Goal: Use online tool/utility: Utilize a website feature to perform a specific function

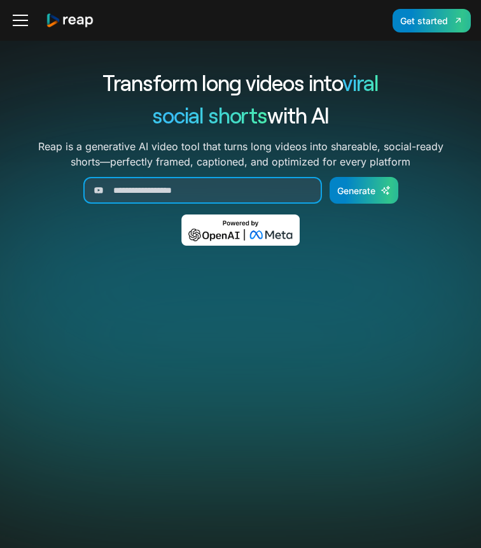
click at [215, 192] on input "Generate Form" at bounding box center [202, 190] width 239 height 27
paste input "**********"
type input "**********"
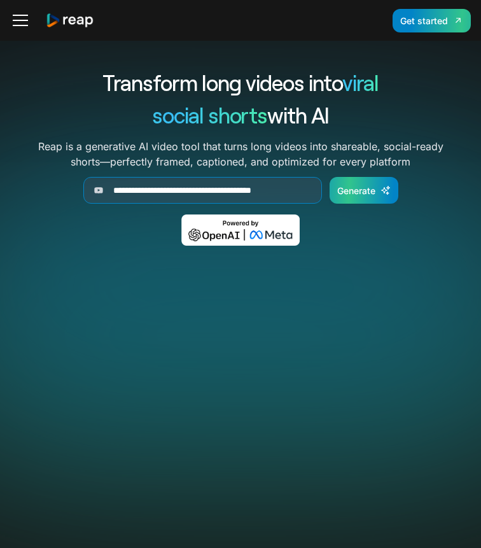
click at [363, 193] on div "Generate" at bounding box center [356, 190] width 38 height 13
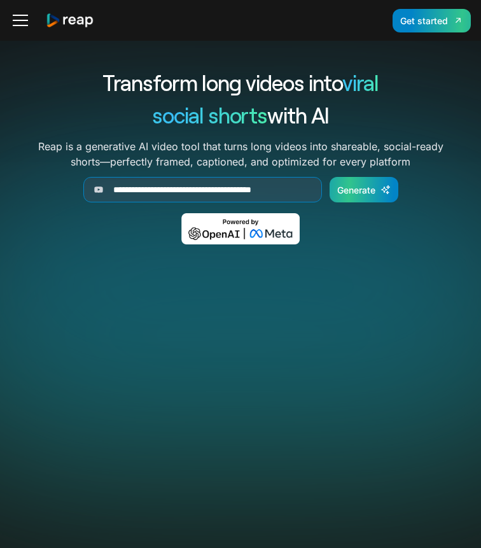
scroll to position [0, 0]
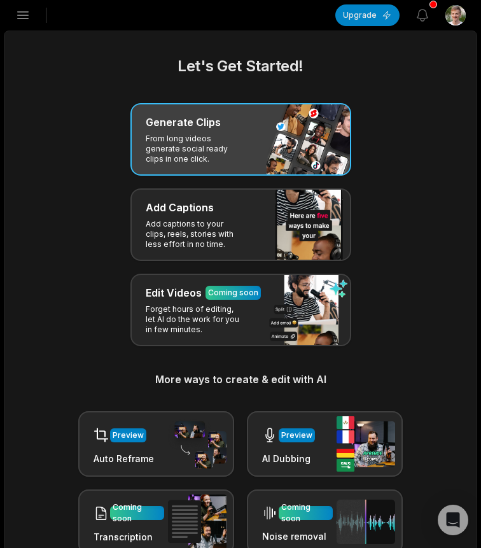
click at [255, 136] on div "Generate Clips From long videos generate social ready clips in one click." at bounding box center [241, 139] width 221 height 73
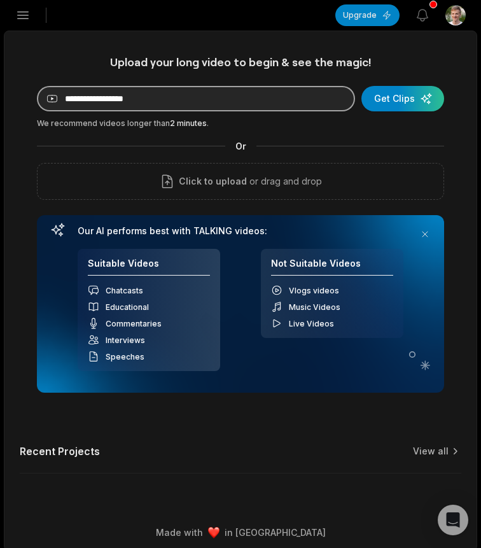
click at [213, 99] on input at bounding box center [196, 98] width 318 height 25
paste input "**********"
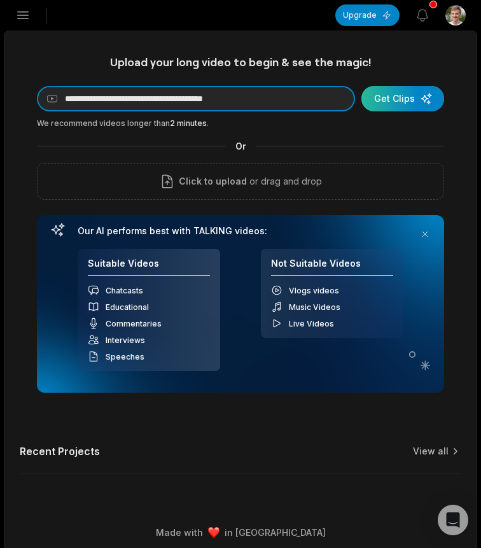
type input "**********"
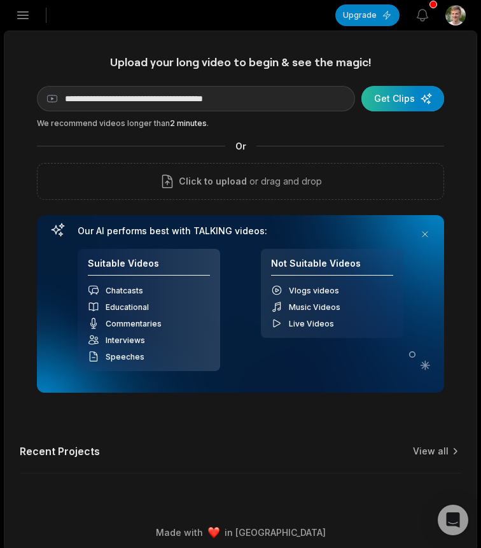
click at [397, 101] on div "submit" at bounding box center [403, 98] width 83 height 25
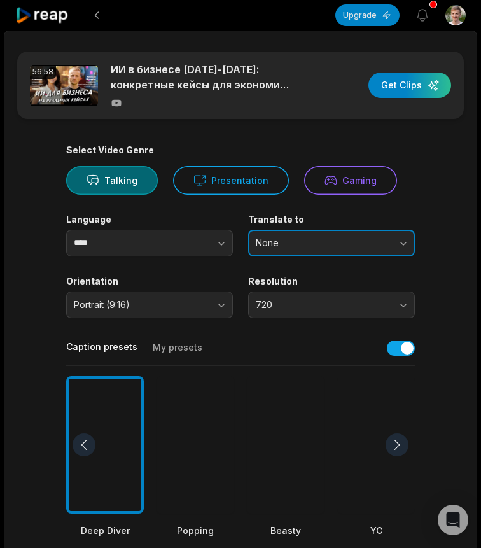
click at [366, 238] on span "None" at bounding box center [323, 242] width 134 height 11
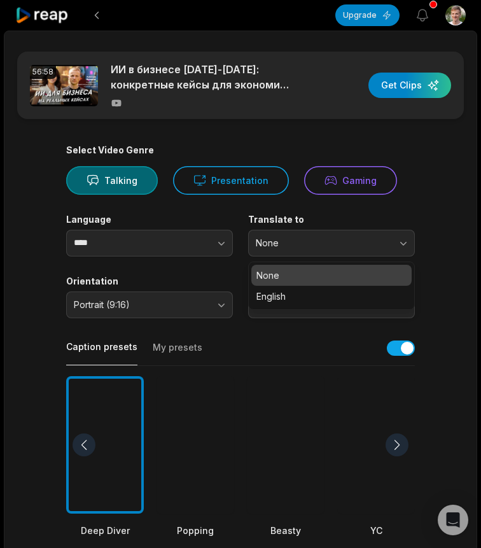
click at [420, 208] on main "56:58 ИИ в бизнесе 2025-2026: конкретные кейсы для экономии $1000+ в месяц #ИИ …" at bounding box center [240, 442] width 472 height 780
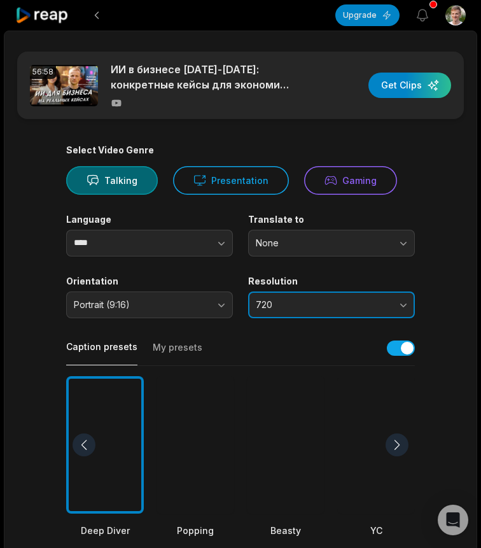
click at [385, 295] on button "720" at bounding box center [331, 305] width 167 height 27
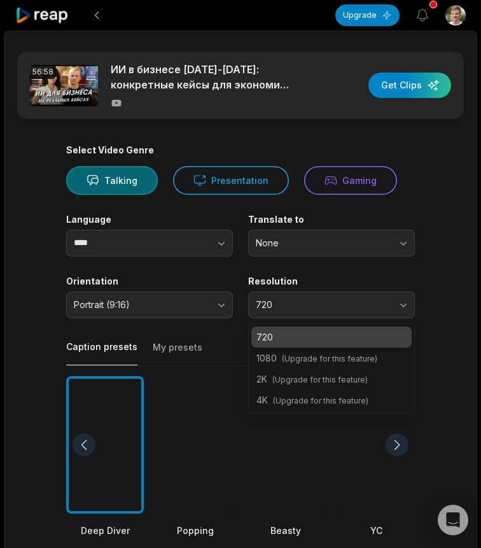
click at [435, 290] on main "56:58 ИИ в бизнесе 2025-2026: конкретные кейсы для экономии $1000+ в месяц #ИИ …" at bounding box center [240, 442] width 472 height 780
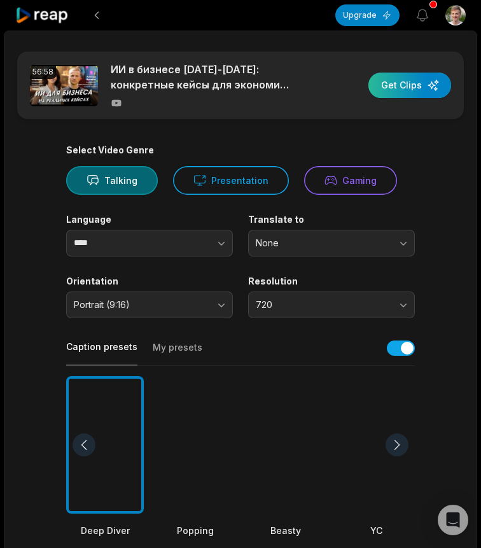
click at [406, 87] on div "button" at bounding box center [410, 85] width 83 height 25
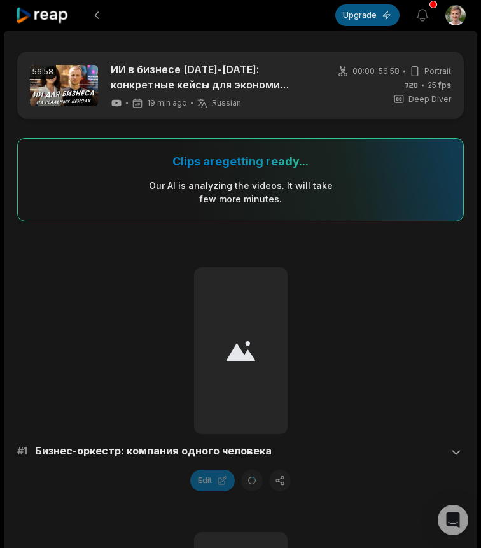
click at [361, 17] on button "Upgrade" at bounding box center [368, 15] width 64 height 22
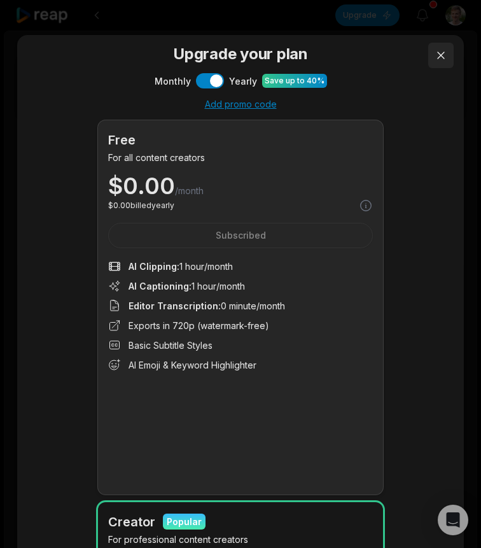
click at [444, 58] on button at bounding box center [441, 55] width 25 height 25
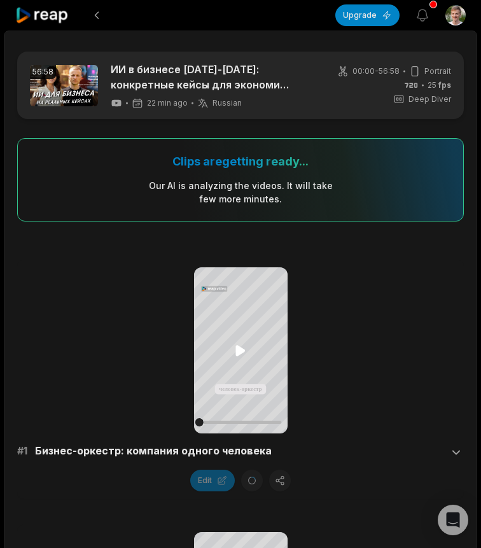
click at [239, 358] on icon at bounding box center [240, 350] width 15 height 15
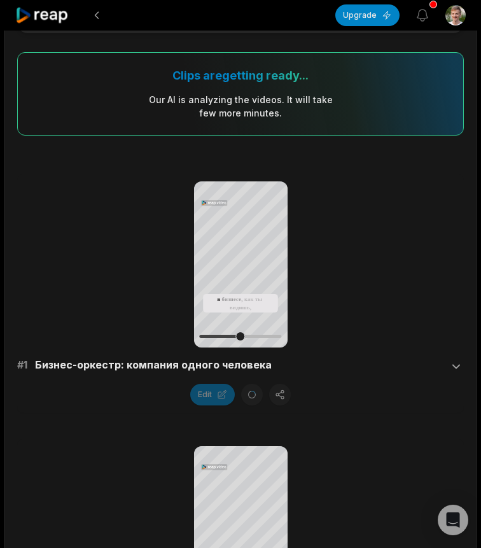
scroll to position [87, 0]
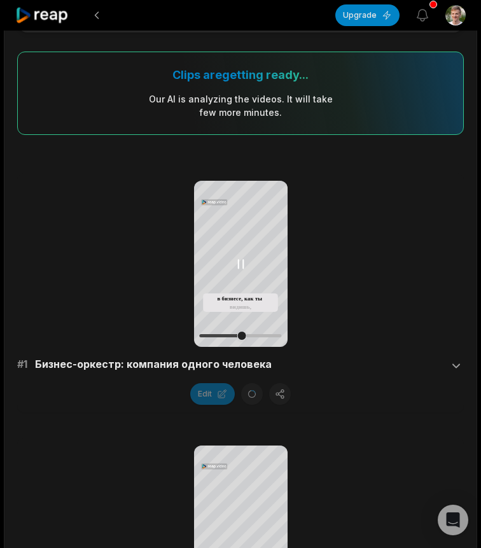
click at [253, 337] on div at bounding box center [240, 335] width 82 height 3
click at [266, 336] on div at bounding box center [240, 335] width 82 height 3
click at [242, 264] on icon at bounding box center [240, 264] width 15 height 15
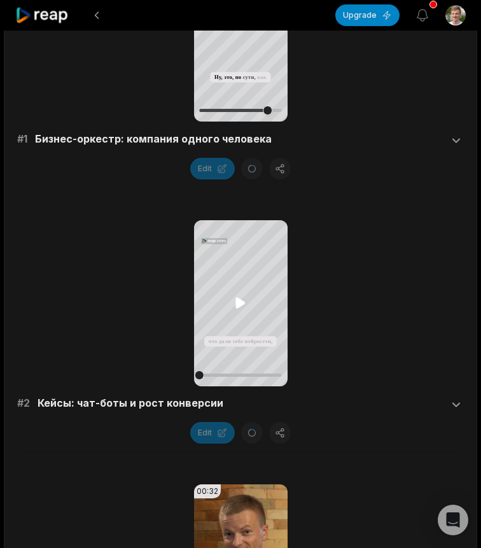
click at [240, 305] on icon at bounding box center [241, 303] width 10 height 11
click at [218, 375] on div at bounding box center [240, 375] width 82 height 3
click at [232, 374] on div at bounding box center [240, 375] width 82 height 3
click at [250, 374] on div at bounding box center [240, 375] width 82 height 3
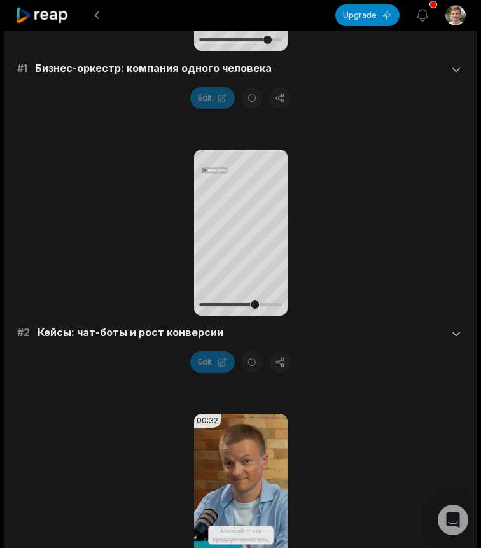
scroll to position [402, 0]
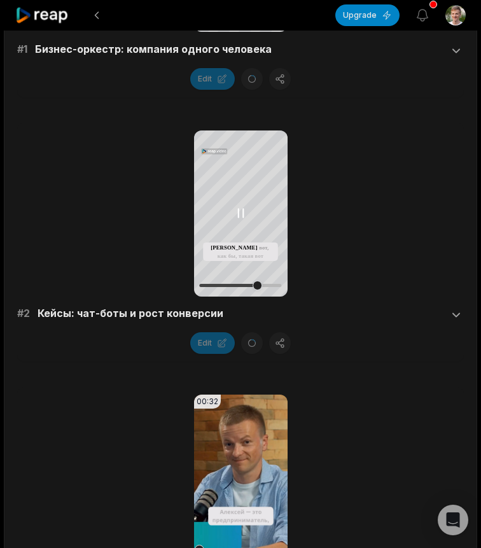
click at [243, 216] on icon at bounding box center [241, 213] width 5 height 8
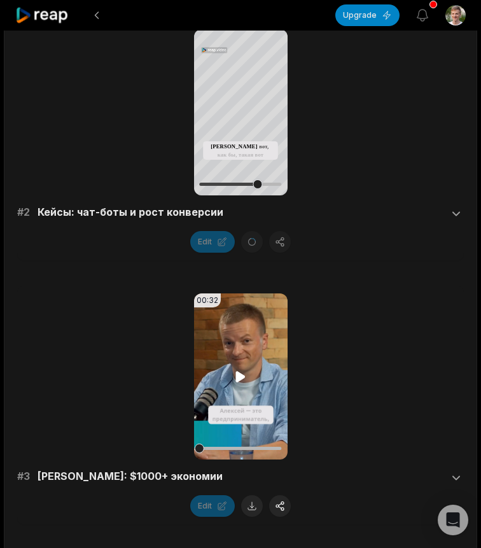
click at [241, 376] on icon at bounding box center [241, 376] width 10 height 11
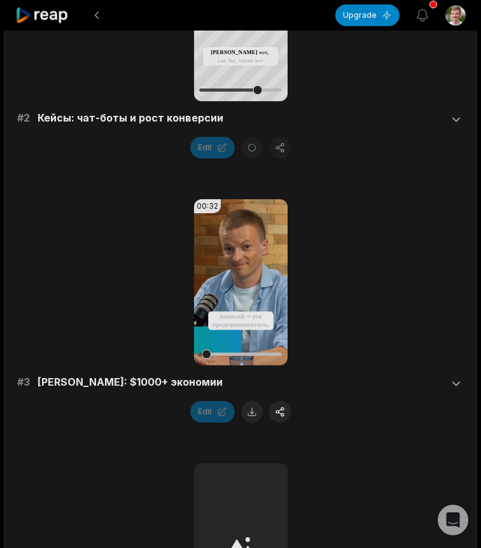
scroll to position [604, 0]
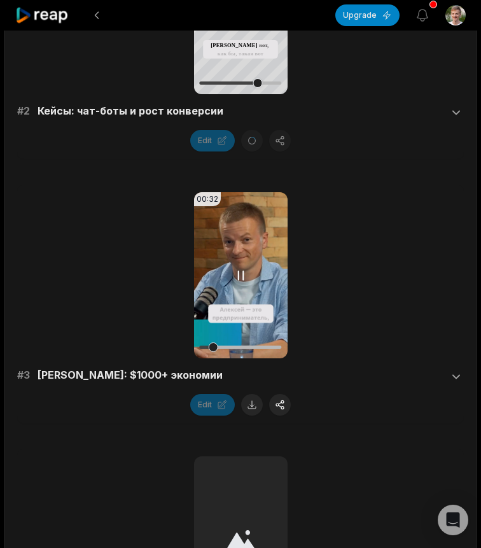
click at [229, 346] on div at bounding box center [240, 347] width 82 height 3
click at [244, 281] on icon at bounding box center [240, 275] width 15 height 15
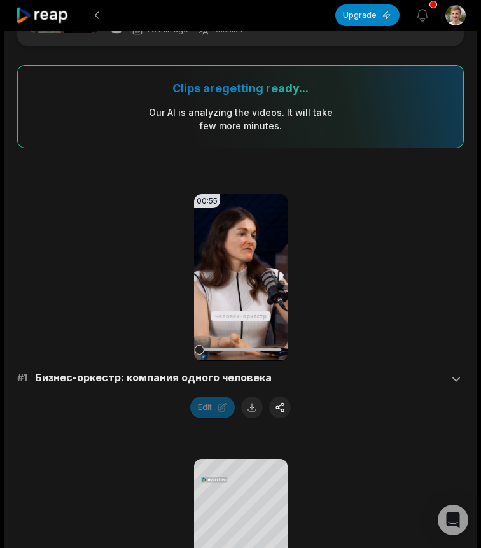
scroll to position [0, 0]
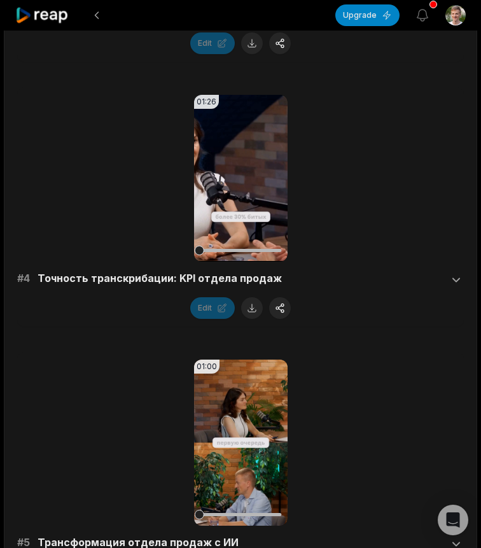
scroll to position [976, 0]
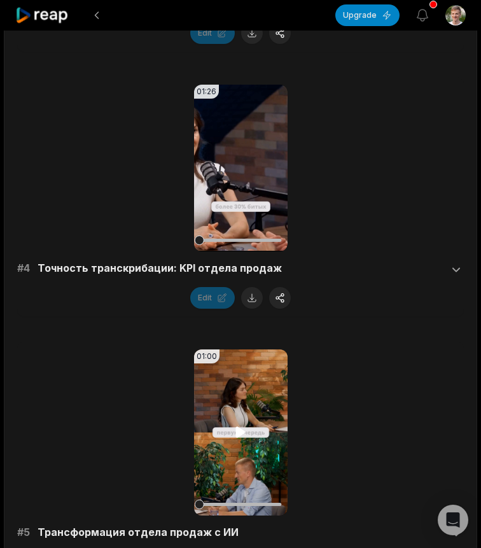
click at [241, 437] on icon at bounding box center [240, 432] width 15 height 15
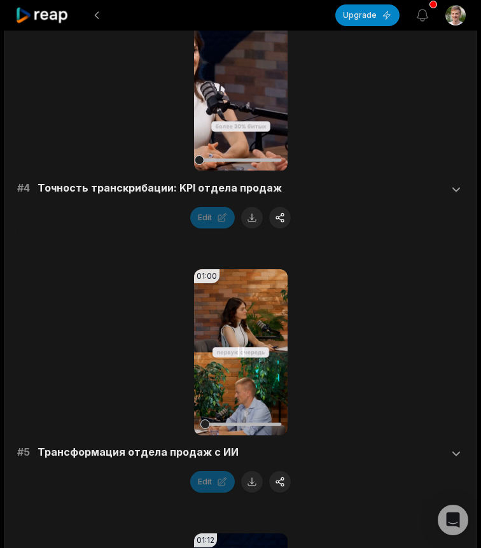
scroll to position [970, 0]
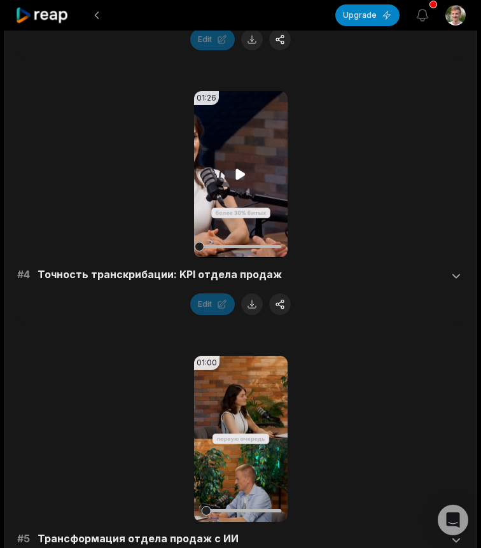
click at [240, 176] on icon at bounding box center [241, 174] width 10 height 11
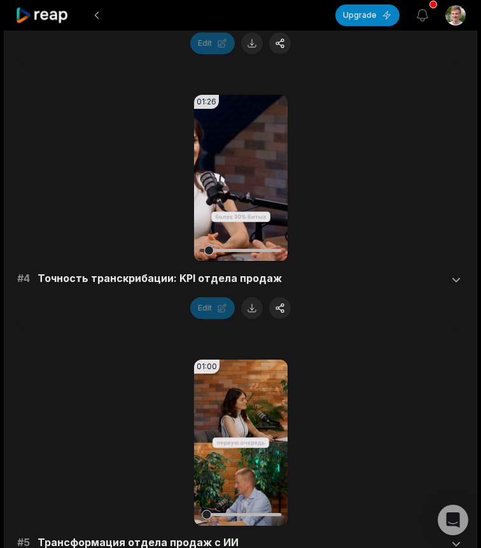
scroll to position [967, 0]
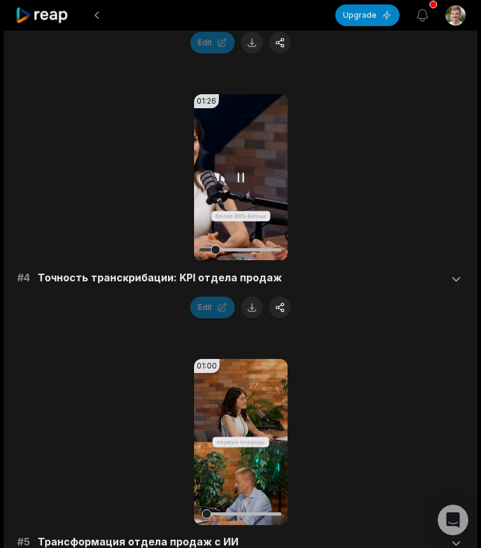
click at [229, 250] on div at bounding box center [240, 249] width 82 height 3
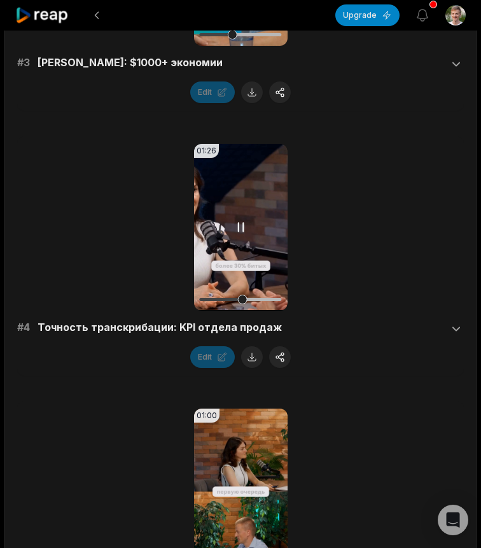
click at [253, 298] on div at bounding box center [240, 299] width 82 height 3
click at [269, 299] on div at bounding box center [240, 299] width 82 height 3
click at [262, 298] on div at bounding box center [240, 299] width 82 height 3
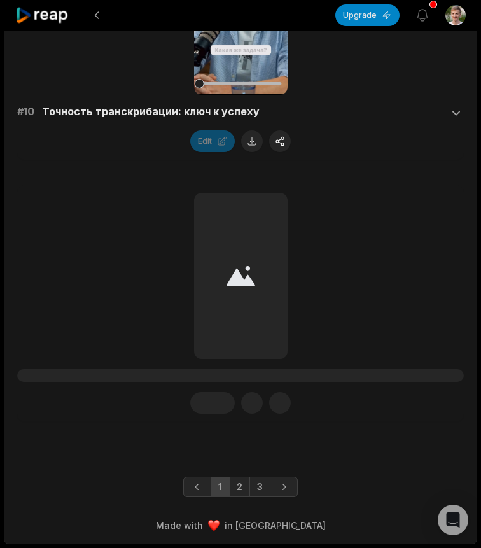
scroll to position [2710, 0]
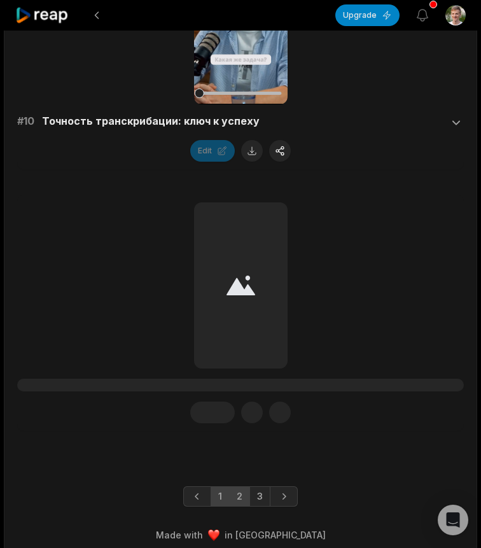
click at [241, 497] on link "2" at bounding box center [239, 496] width 21 height 20
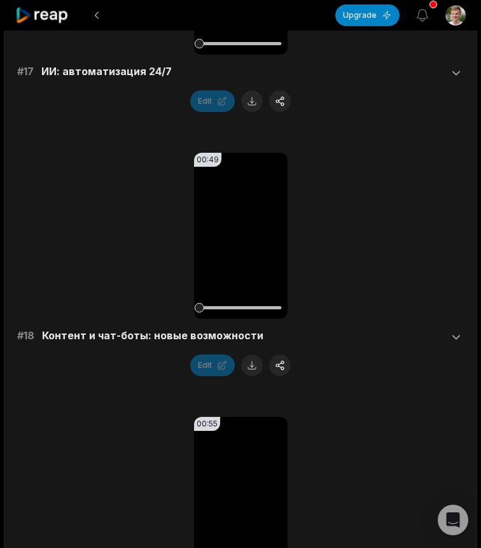
scroll to position [2719, 0]
